Goal: Check status: Check status

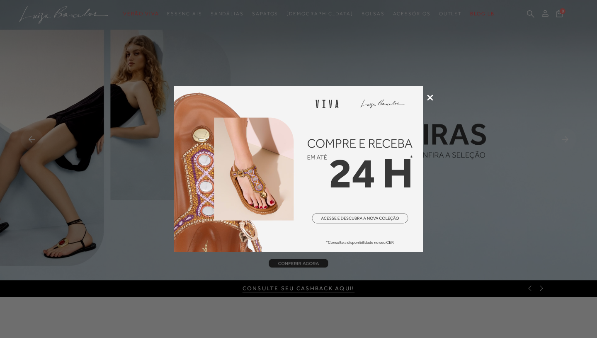
click at [433, 96] on icon at bounding box center [430, 98] width 6 height 6
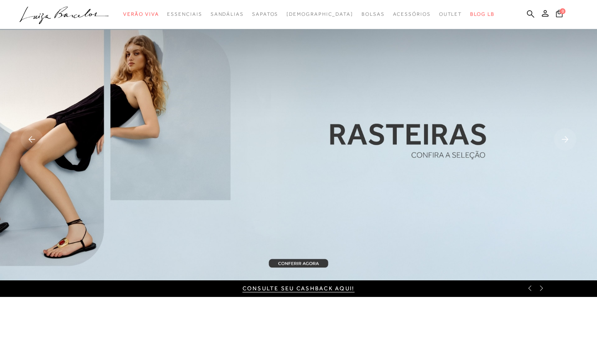
click at [549, 13] on circle "submit" at bounding box center [548, 13] width 6 height 6
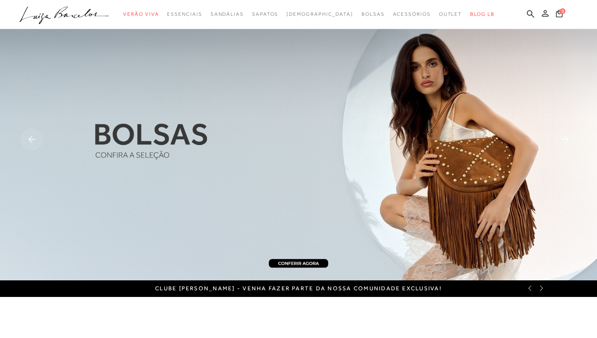
click at [542, 14] on icon at bounding box center [545, 13] width 7 height 7
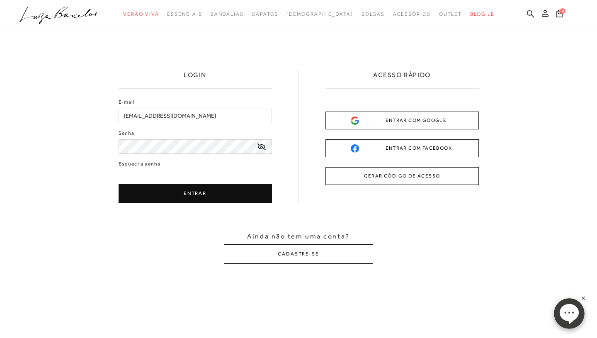
click at [396, 117] on div "ENTRAR COM GOOGLE" at bounding box center [402, 120] width 103 height 9
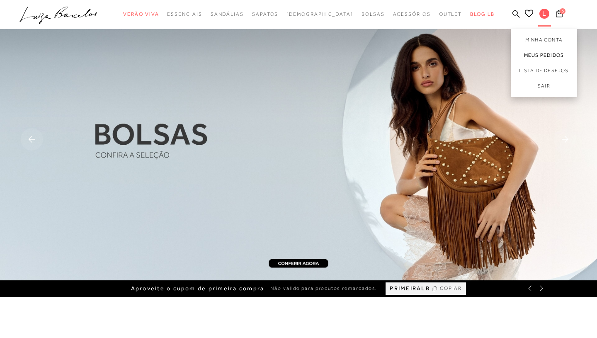
click at [552, 52] on link "Meus Pedidos" at bounding box center [544, 55] width 66 height 15
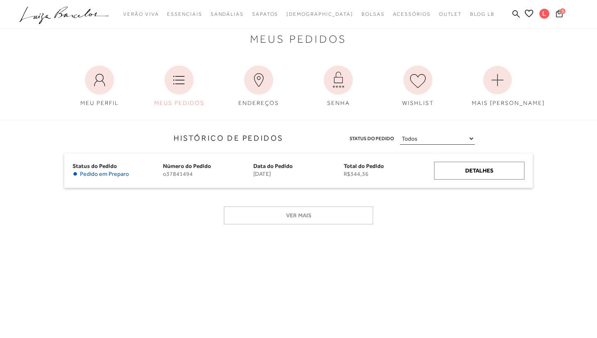
scroll to position [26, 0]
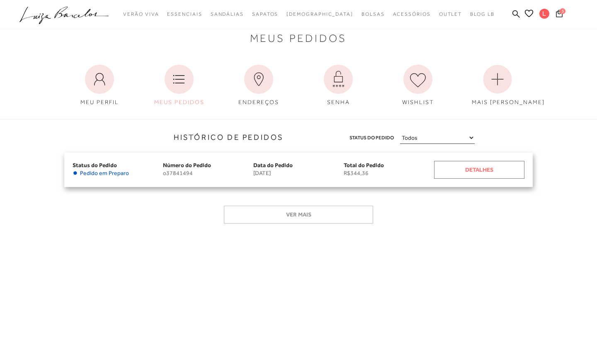
click at [494, 170] on div "Detalhes" at bounding box center [479, 170] width 90 height 18
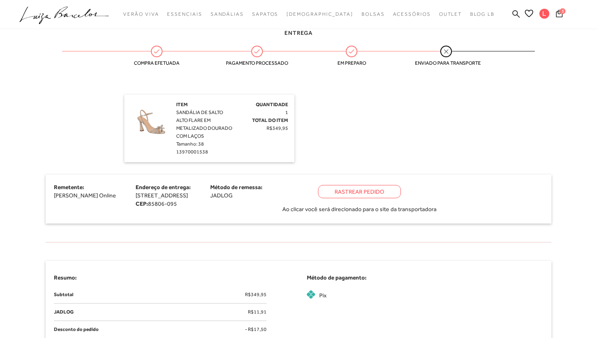
click at [452, 212] on div "Remetente: Luiza Barcelos Online Endereço de entrega: Avenida das Torres, 186 -…" at bounding box center [299, 199] width 506 height 49
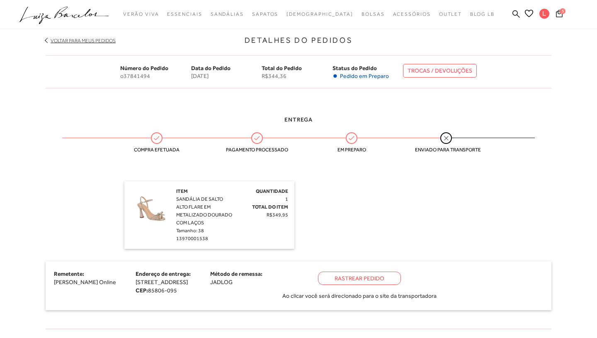
scroll to position [114, 0]
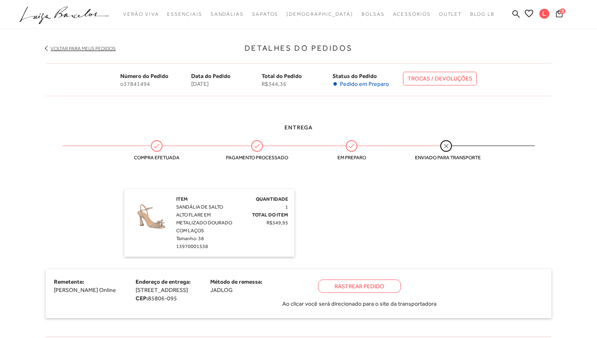
click at [225, 86] on span "16 de agosto de 2025" at bounding box center [226, 83] width 71 height 7
click at [322, 166] on div "Entrega Compra efetuada Pagamento processado Em preparo Enviado para transporte" at bounding box center [299, 144] width 506 height 66
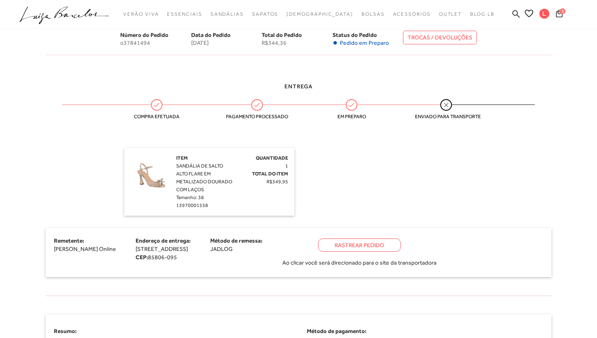
scroll to position [168, 0]
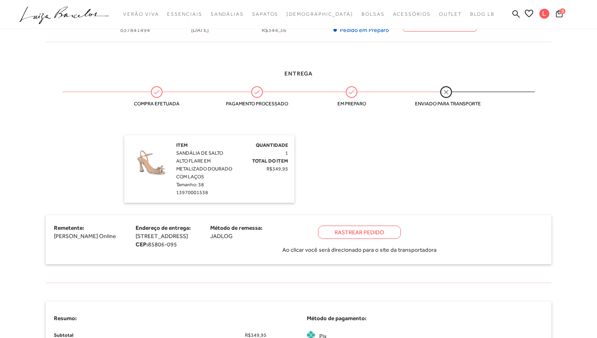
click at [401, 226] on div "Rastrear Pedido" at bounding box center [359, 232] width 83 height 13
